Goal: Find contact information: Find contact information

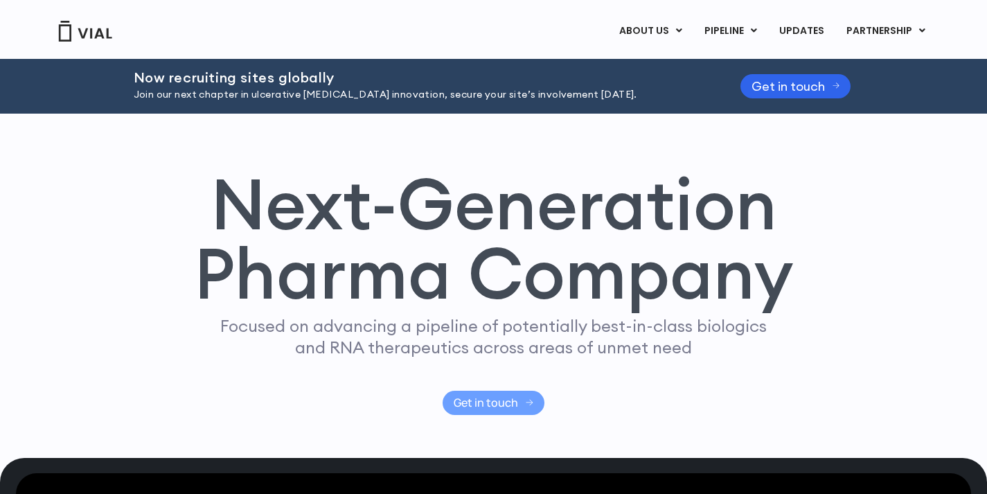
click at [486, 399] on span "Get in touch" at bounding box center [485, 402] width 64 height 10
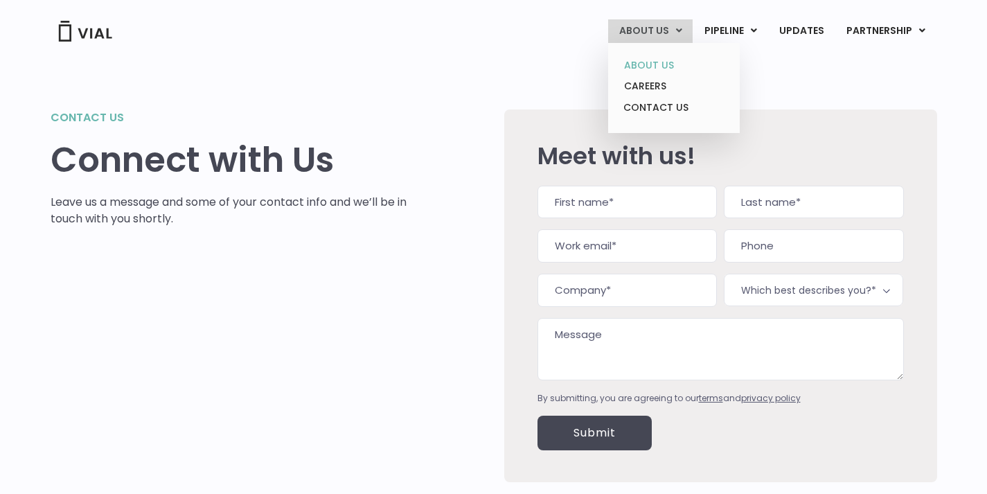
click at [673, 71] on link "ABOUT US" at bounding box center [673, 65] width 121 height 21
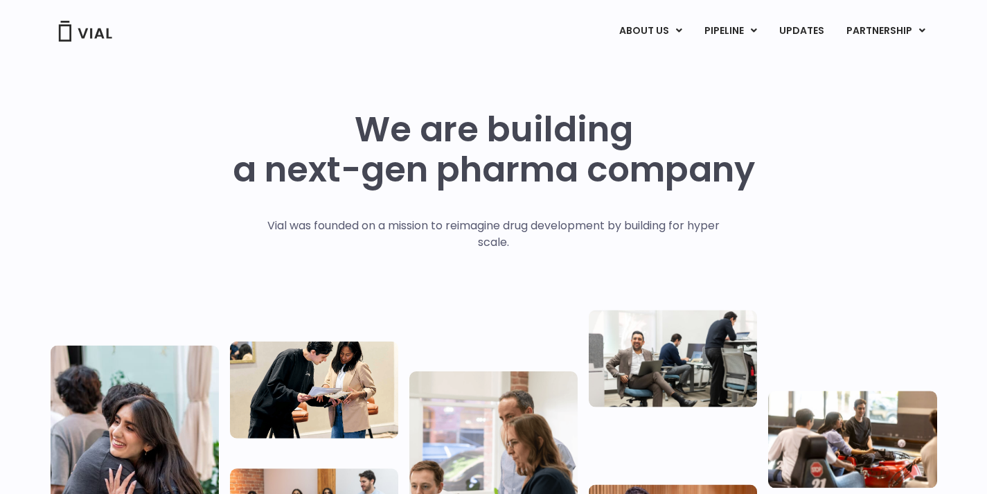
click at [779, 163] on div "We are building a next-gen pharma company Vial was founded on a mission to reim…" at bounding box center [494, 340] width 886 height 463
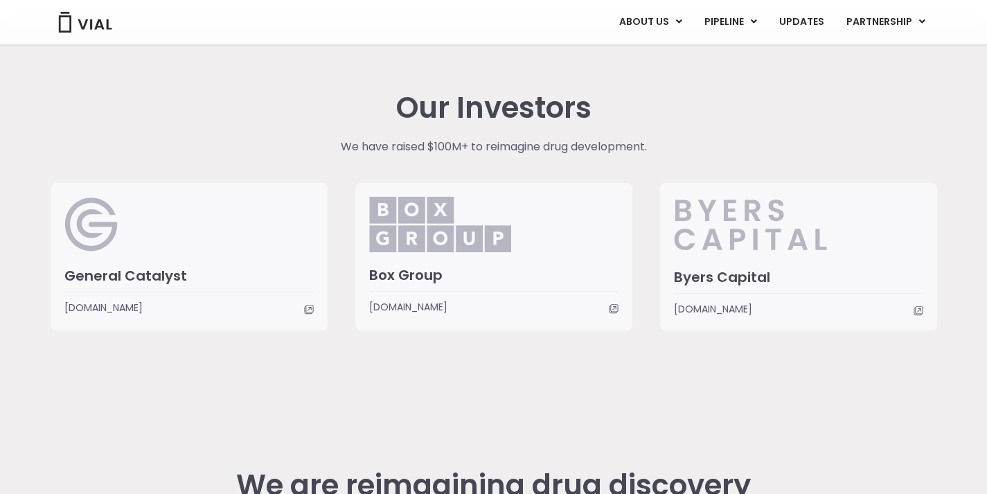
scroll to position [3288, 0]
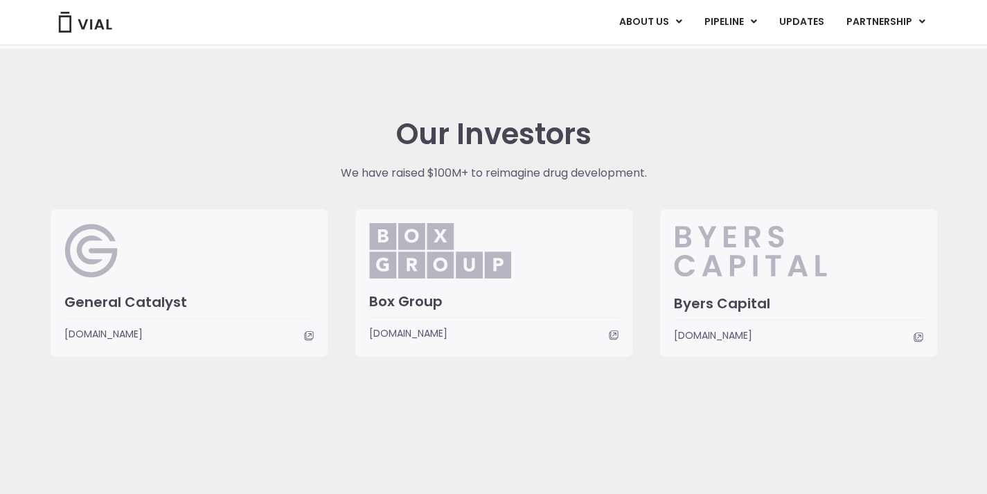
scroll to position [3250, 0]
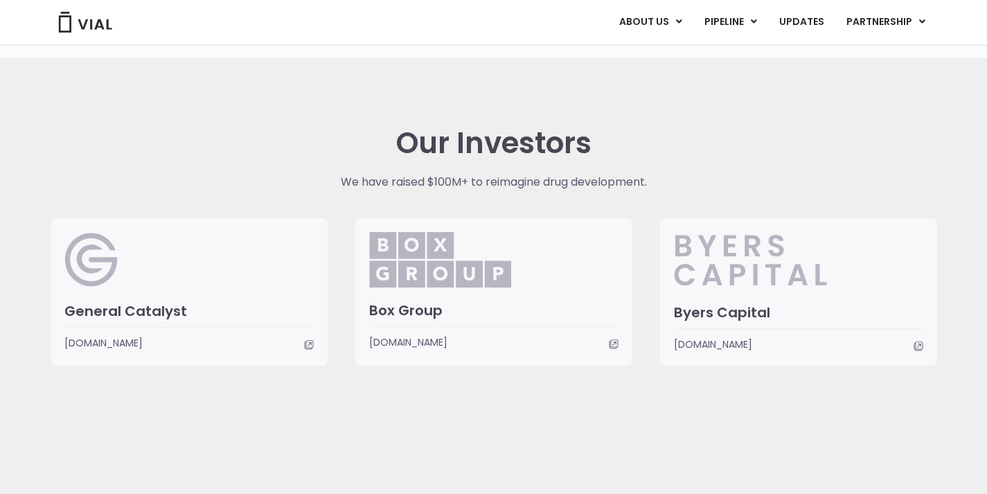
click at [306, 339] on span "www.generalcatalyst.com" at bounding box center [188, 342] width 249 height 15
